Goal: Information Seeking & Learning: Learn about a topic

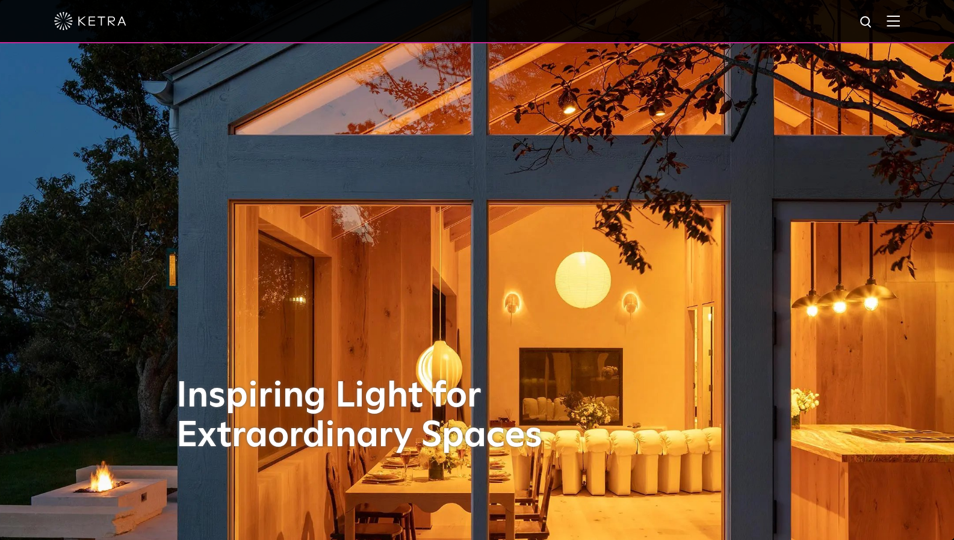
click at [900, 22] on img at bounding box center [893, 20] width 13 height 11
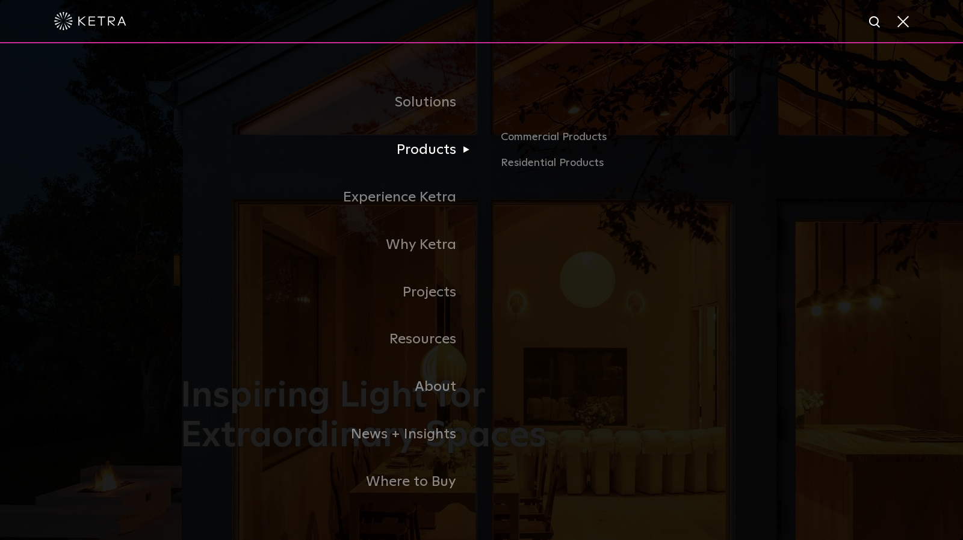
click at [427, 153] on link "Products" at bounding box center [331, 150] width 301 height 48
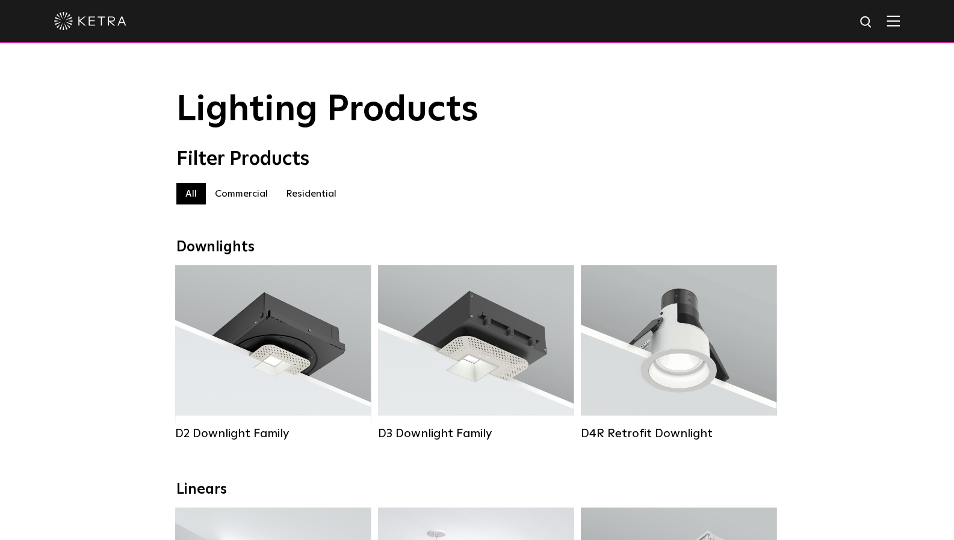
drag, startPoint x: 256, startPoint y: 196, endPoint x: 278, endPoint y: 194, distance: 21.7
click at [258, 196] on label "Commercial" at bounding box center [241, 194] width 71 height 22
click at [253, 200] on label "Commercial" at bounding box center [241, 194] width 71 height 22
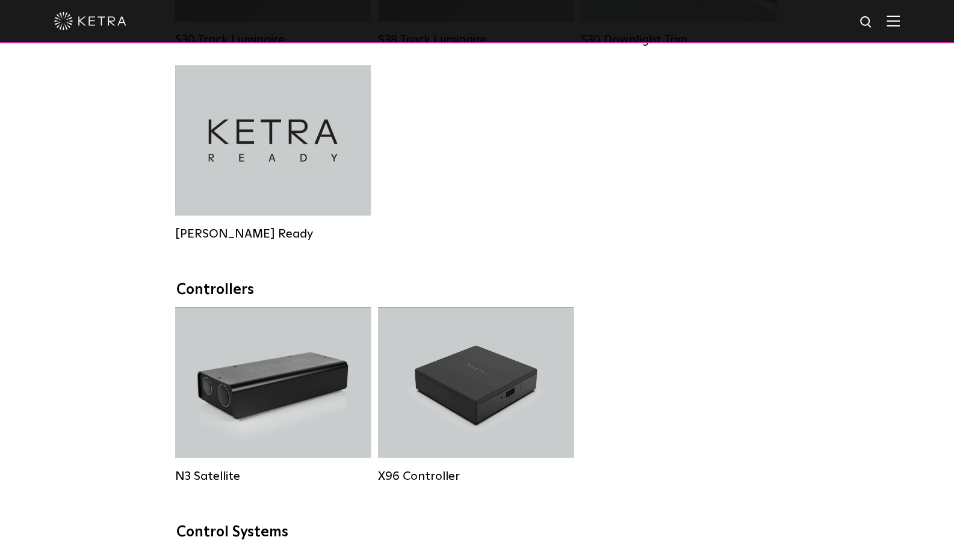
scroll to position [1321, 0]
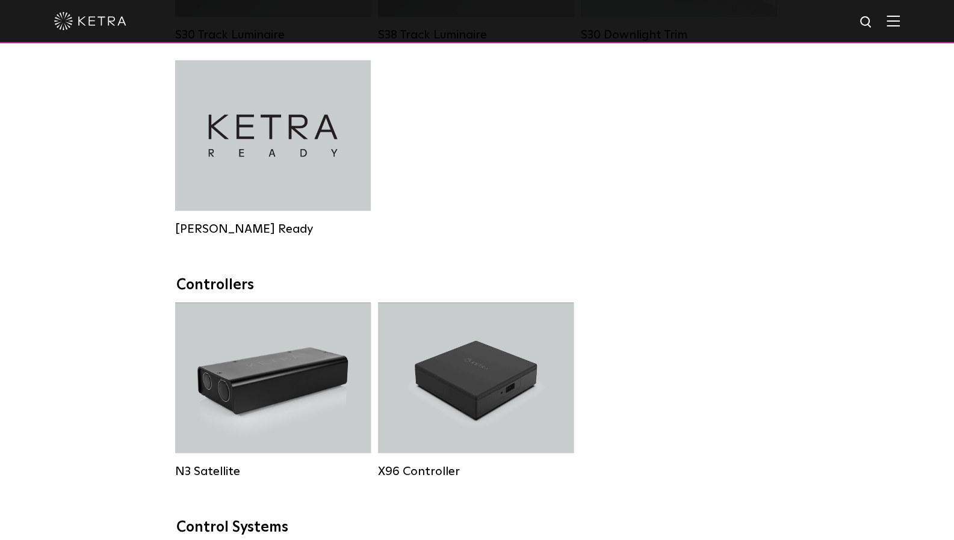
click at [641, 226] on div "S30 Track Luminaire Lumen Output: 1100 Colors: White / Black Beam Angles: 15° /…" at bounding box center [477, 60] width 611 height 388
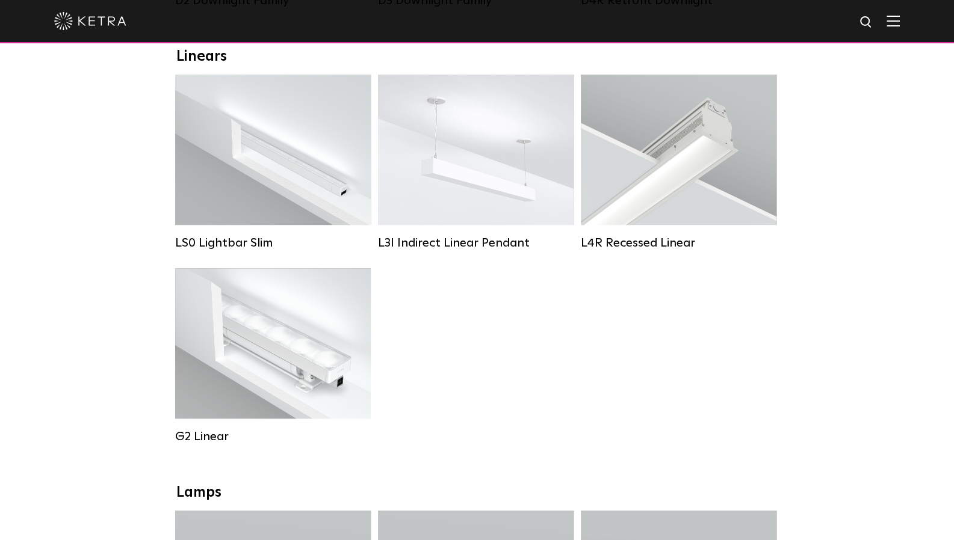
scroll to position [436, 0]
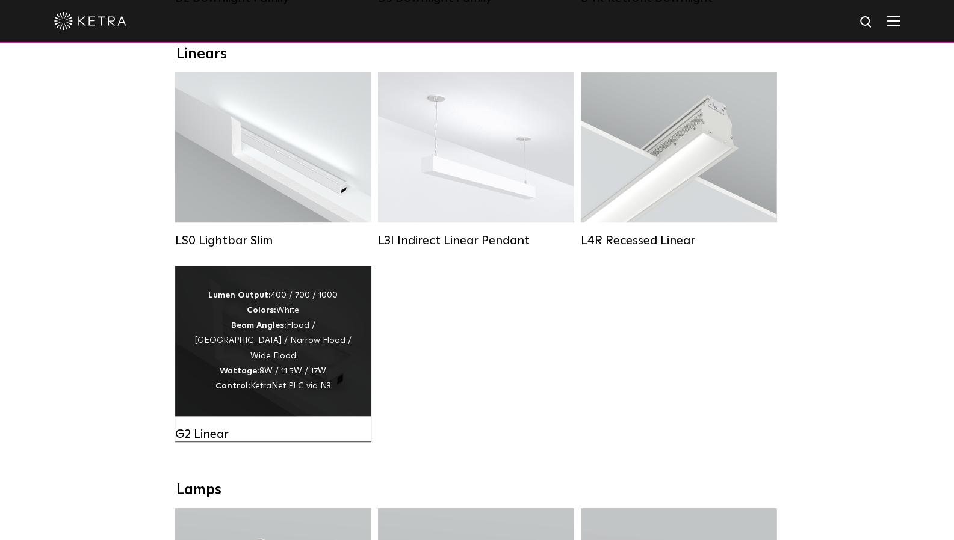
click at [280, 335] on div "Lumen Output: 400 / 700 / 1000 Colors: White Beam Angles: Flood / Graze / Narro…" at bounding box center [273, 341] width 160 height 106
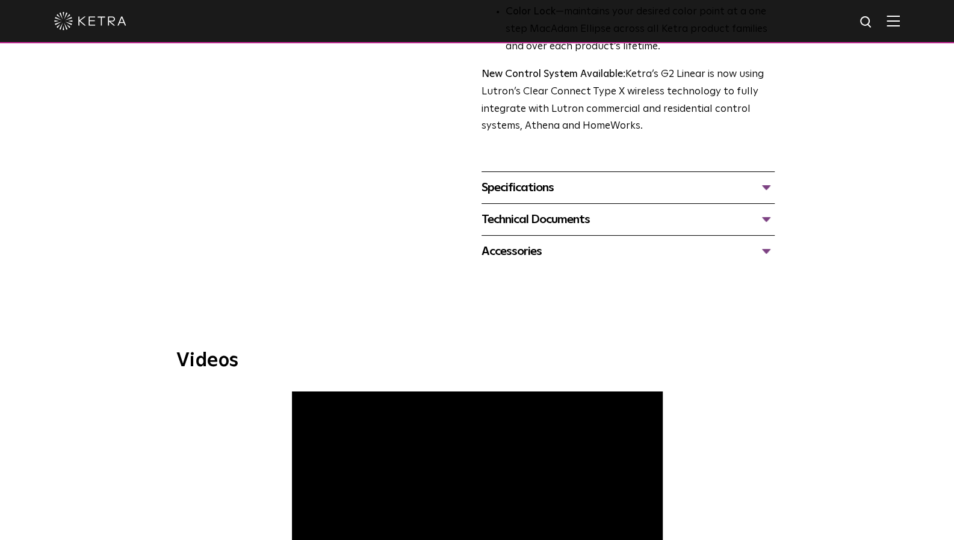
click at [585, 191] on div "Specifications" at bounding box center [628, 187] width 293 height 19
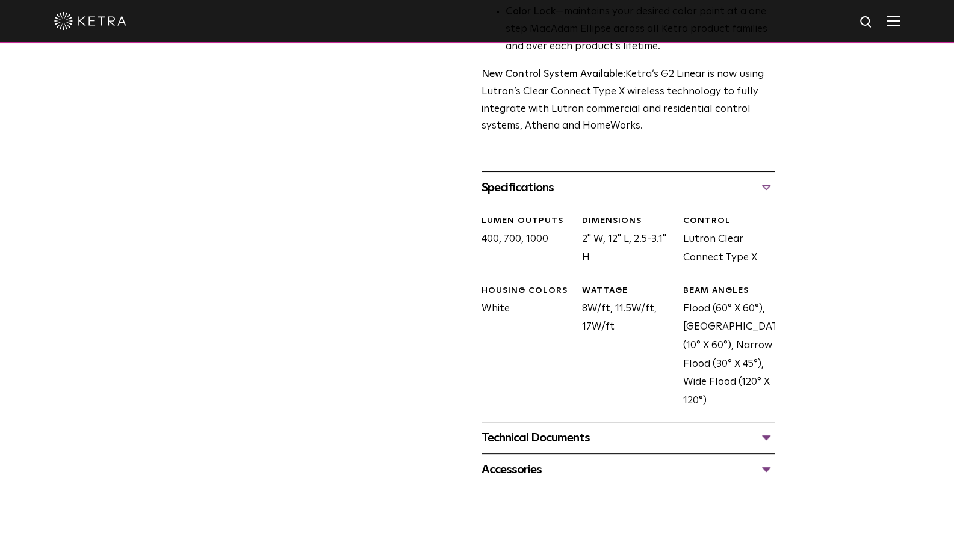
click at [643, 439] on div "Technical Documents" at bounding box center [628, 438] width 293 height 19
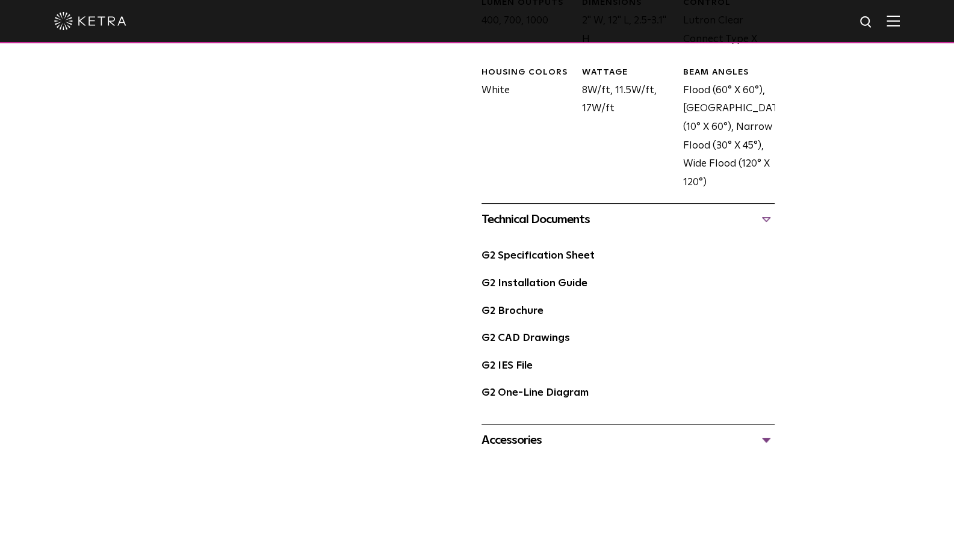
scroll to position [660, 0]
click at [530, 312] on link "G2 Brochure" at bounding box center [513, 311] width 62 height 10
